Goal: Find specific page/section: Find specific page/section

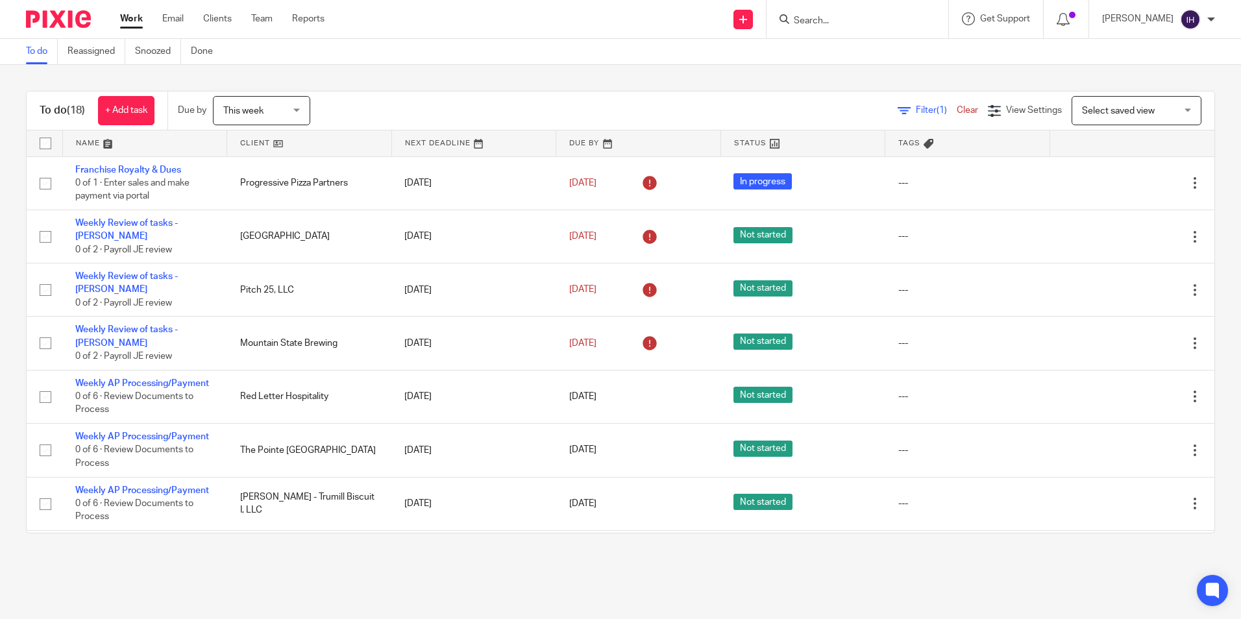
scroll to position [511, 0]
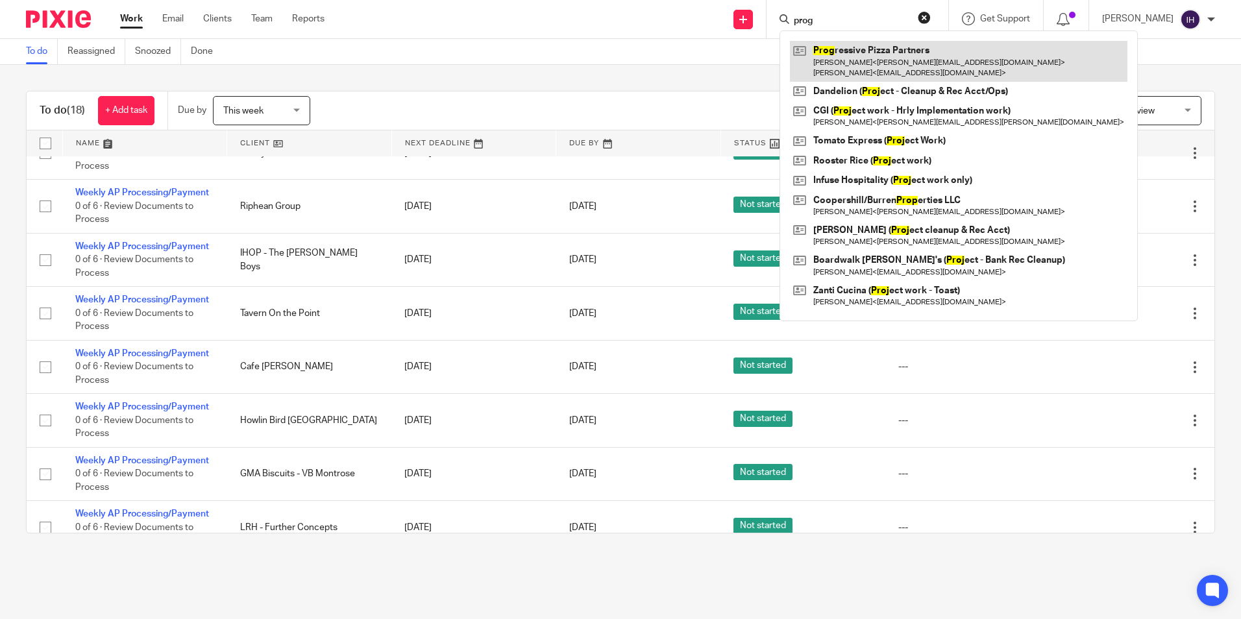
type input "prog"
click at [834, 45] on link at bounding box center [958, 61] width 337 height 40
click at [834, 52] on link at bounding box center [958, 61] width 337 height 40
click at [849, 66] on link at bounding box center [958, 61] width 337 height 40
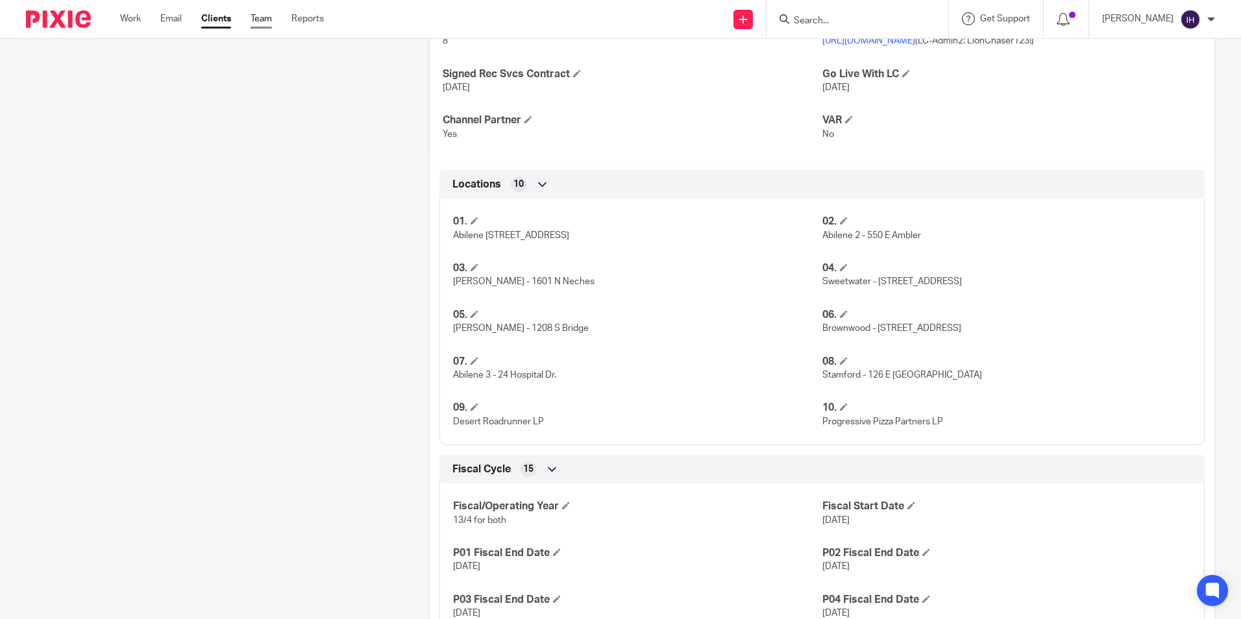
scroll to position [519, 0]
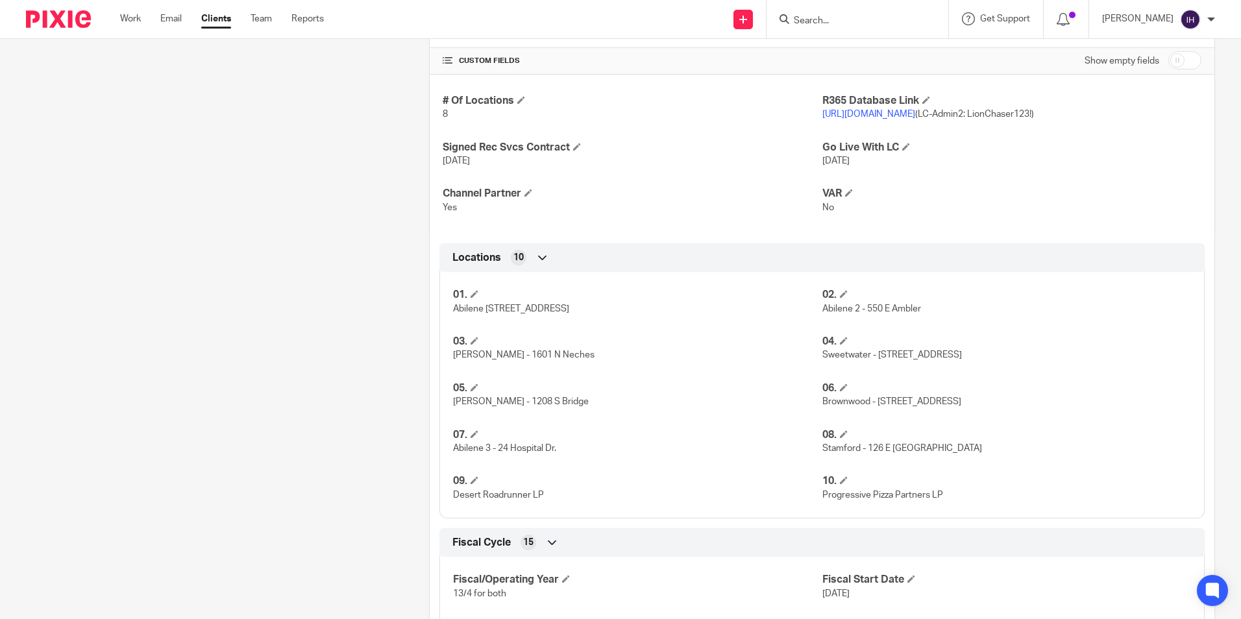
click at [76, 18] on img at bounding box center [58, 19] width 65 height 18
